Goal: Task Accomplishment & Management: Manage account settings

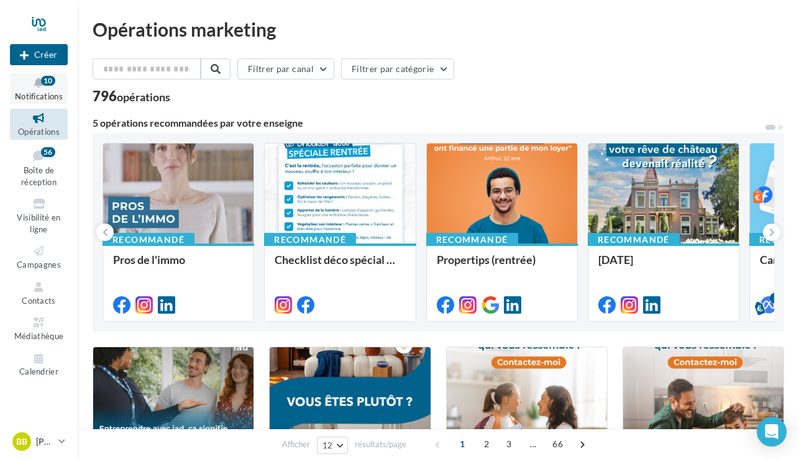
click at [55, 79] on icon at bounding box center [39, 83] width 50 height 14
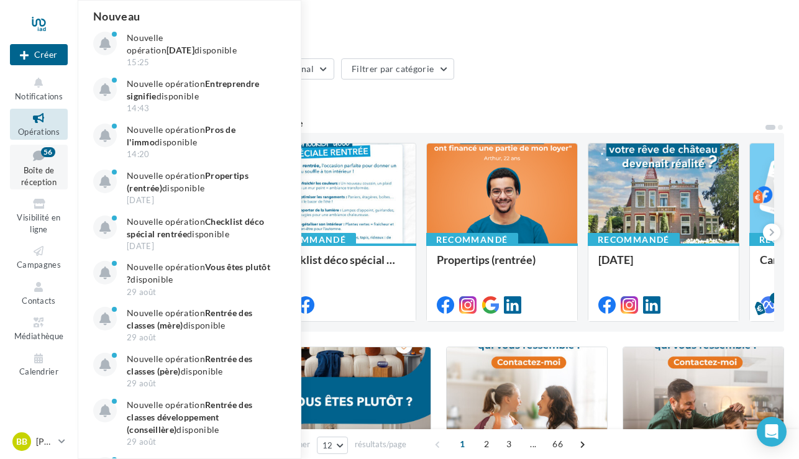
click at [43, 165] on link "Boîte de réception 56" at bounding box center [39, 167] width 58 height 45
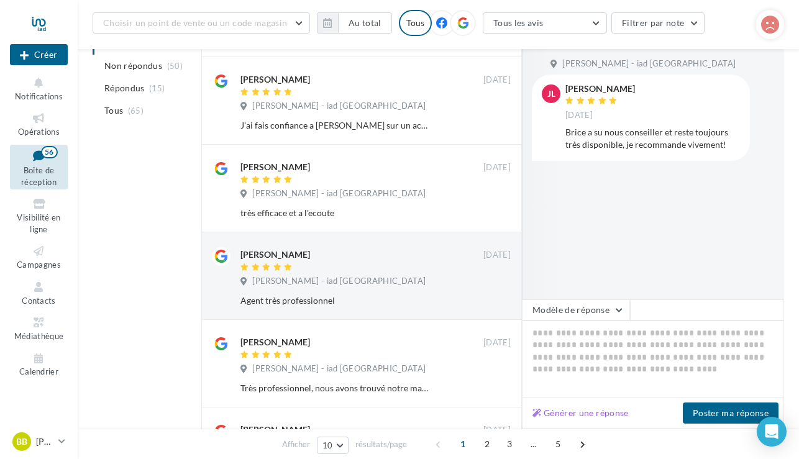
scroll to position [317, 0]
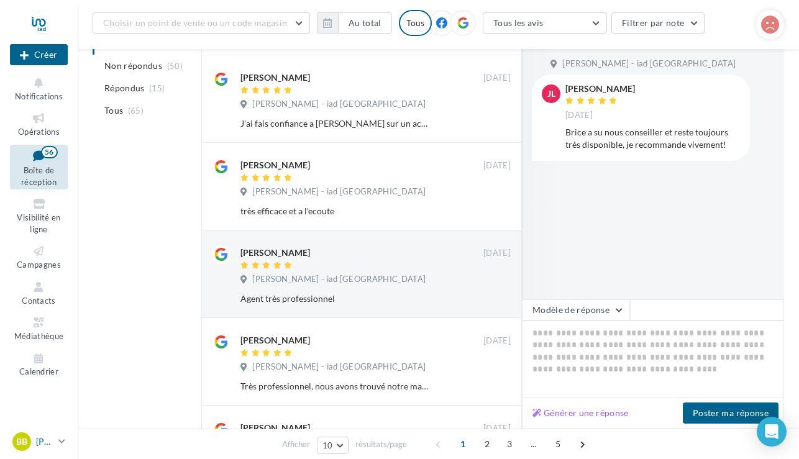
click at [43, 442] on p "[PERSON_NAME]" at bounding box center [44, 441] width 17 height 12
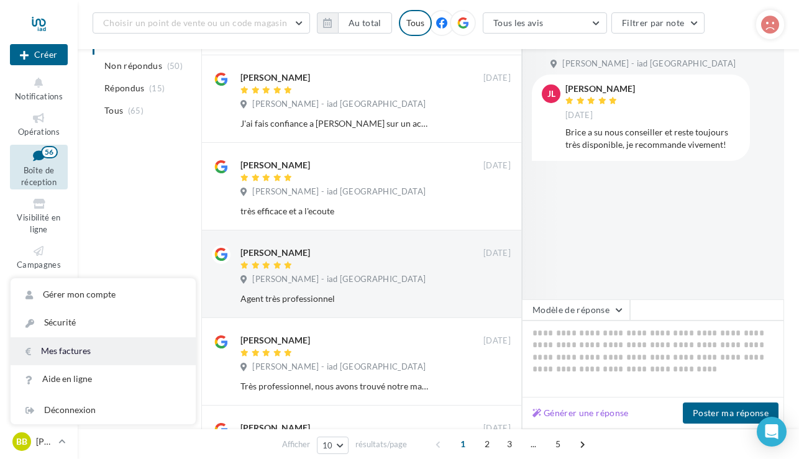
click at [78, 357] on link "Mes factures" at bounding box center [103, 351] width 185 height 28
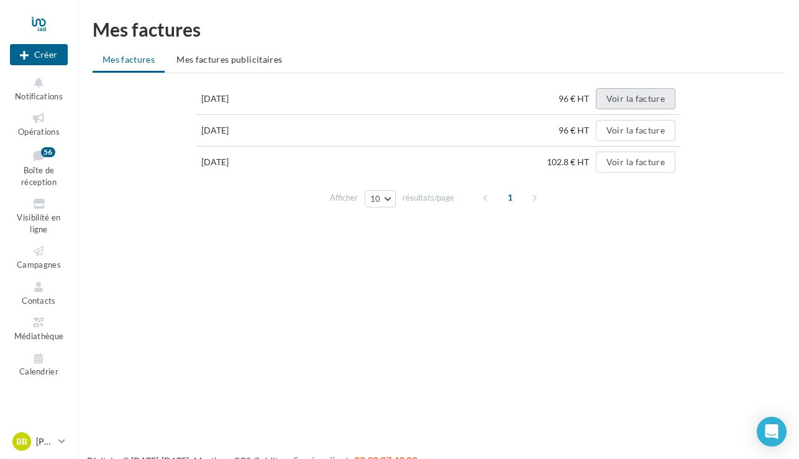
click at [617, 94] on button "Voir la facture" at bounding box center [635, 98] width 79 height 21
click at [256, 63] on span "Mes factures publicitaires" at bounding box center [229, 59] width 106 height 11
